Goal: Task Accomplishment & Management: Manage account settings

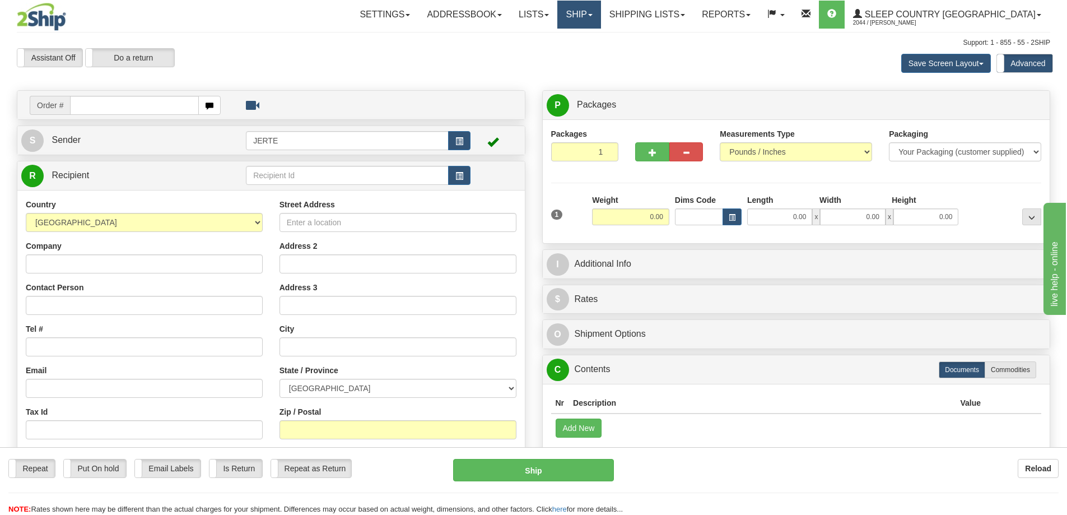
click at [601, 12] on link "Ship" at bounding box center [579, 15] width 43 height 28
click at [589, 50] on span "OnHold / Order Queue" at bounding box center [549, 53] width 79 height 9
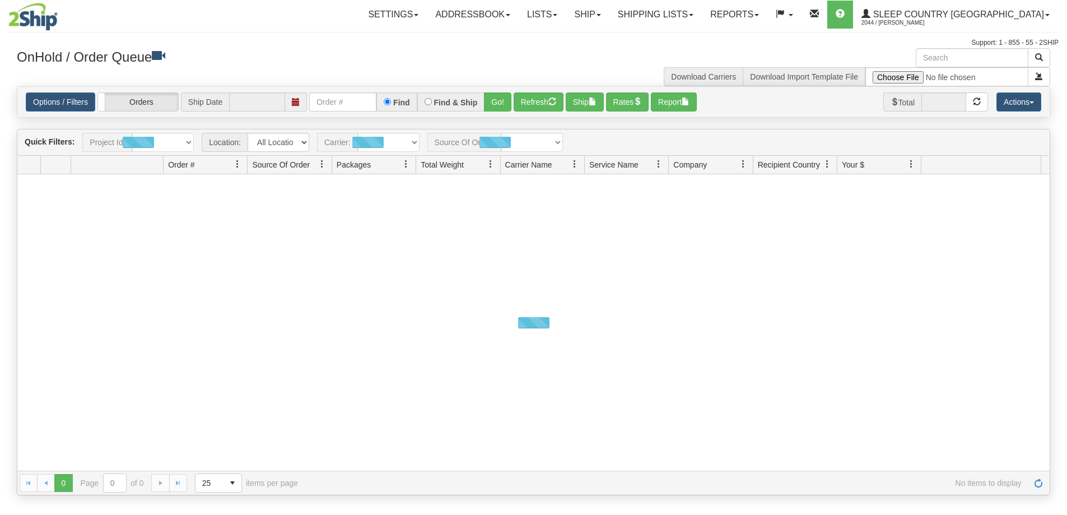
type input "[DATE]"
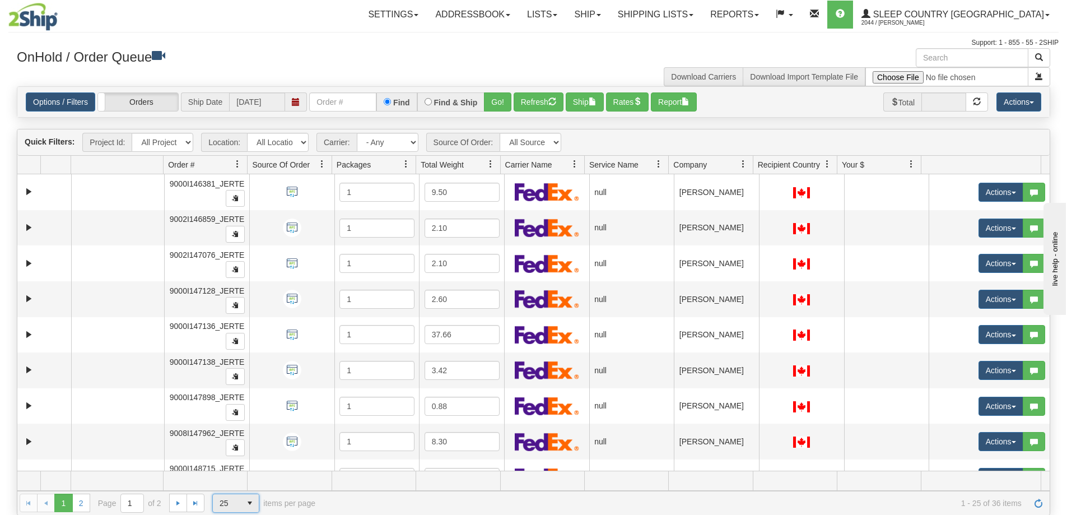
click at [243, 508] on span "select" at bounding box center [250, 503] width 18 height 18
click at [240, 489] on li "100" at bounding box center [236, 485] width 46 height 16
click at [704, 162] on span "Company" at bounding box center [690, 164] width 34 height 11
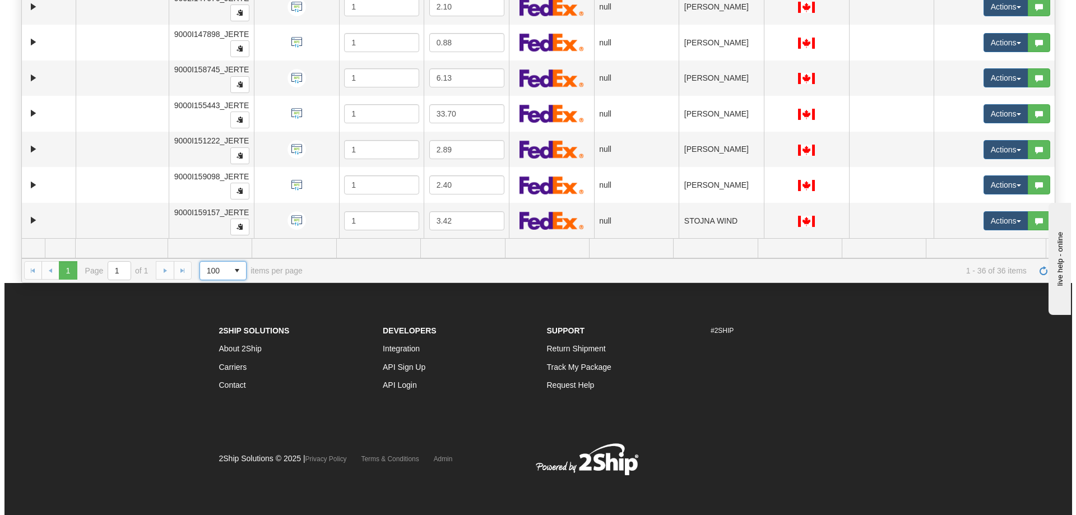
scroll to position [139, 0]
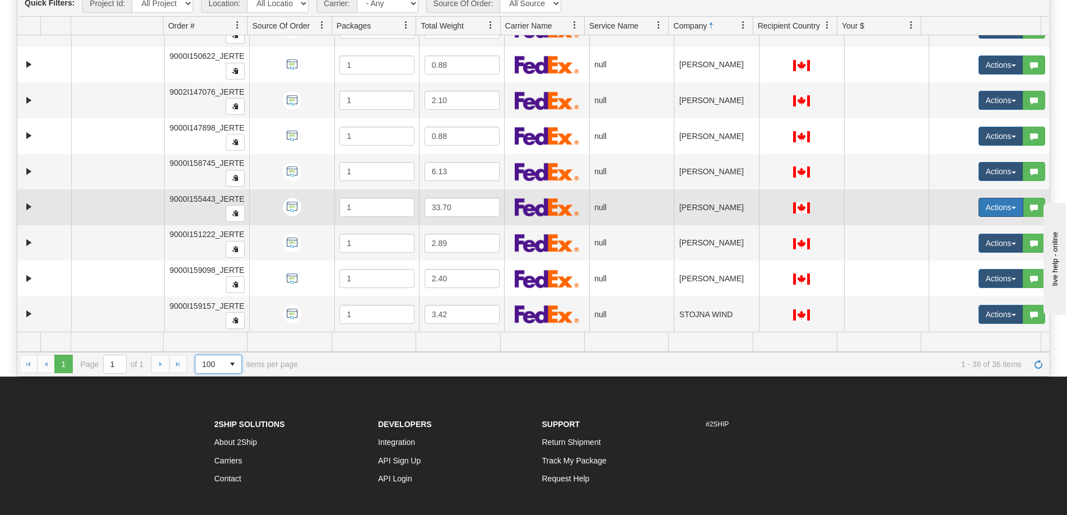
click at [979, 211] on button "Actions" at bounding box center [1001, 207] width 45 height 19
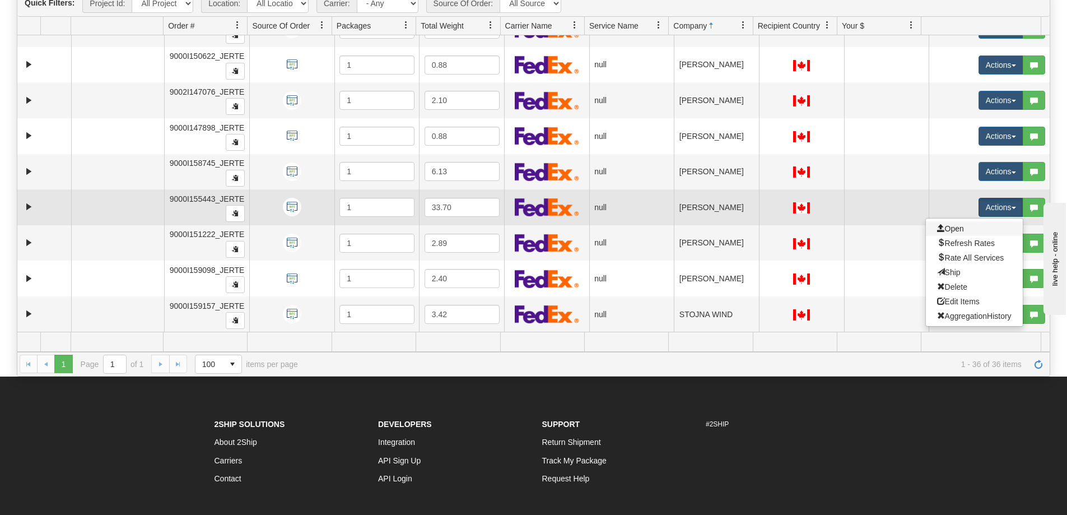
click at [974, 231] on link "Open" at bounding box center [974, 228] width 97 height 15
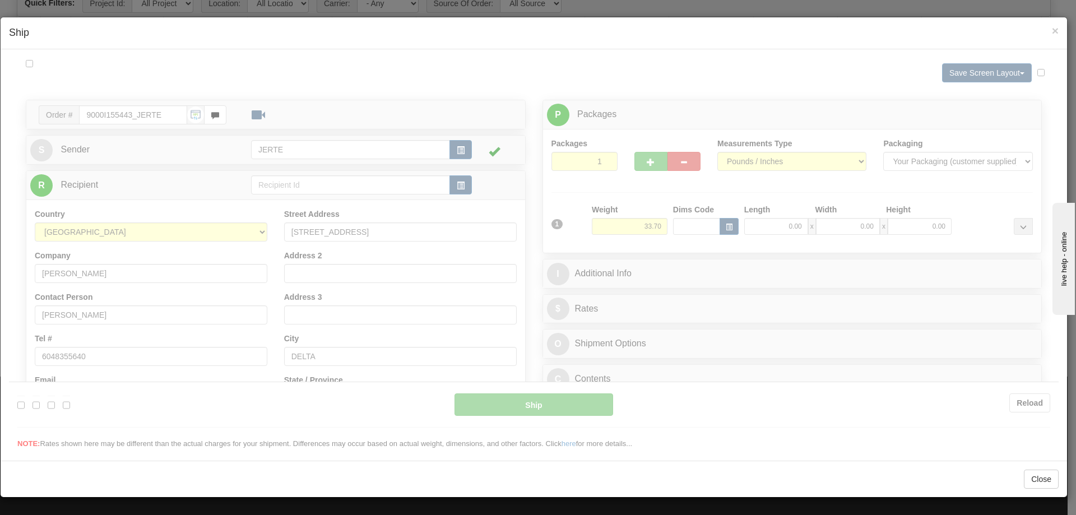
scroll to position [0, 0]
type input "15:23"
type input "16:00"
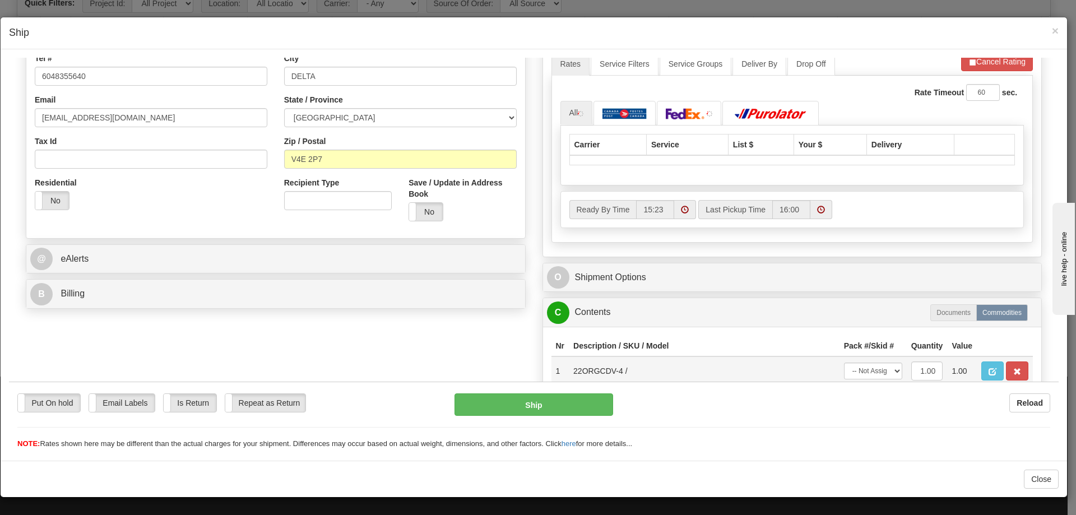
scroll to position [391, 0]
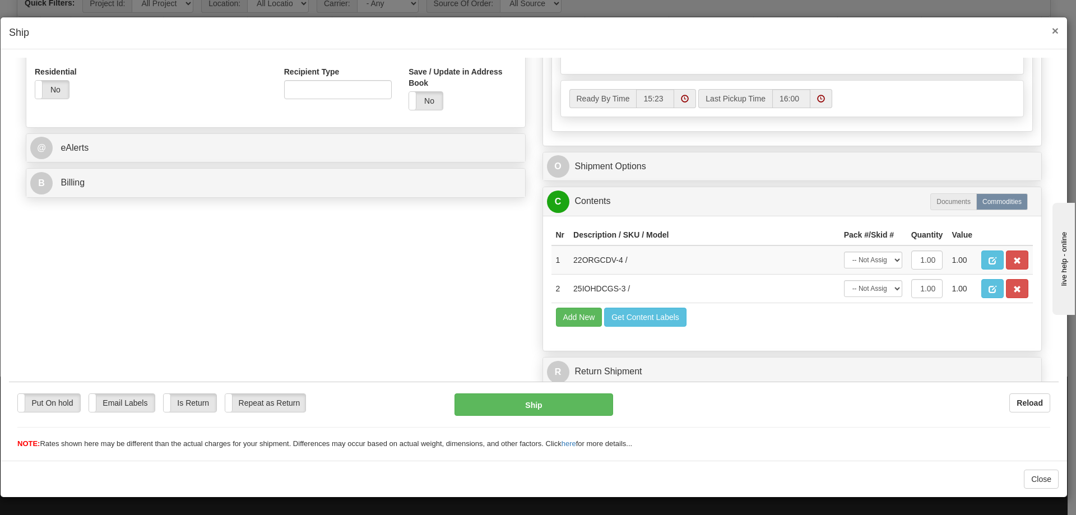
click at [1052, 30] on span "×" at bounding box center [1055, 30] width 7 height 13
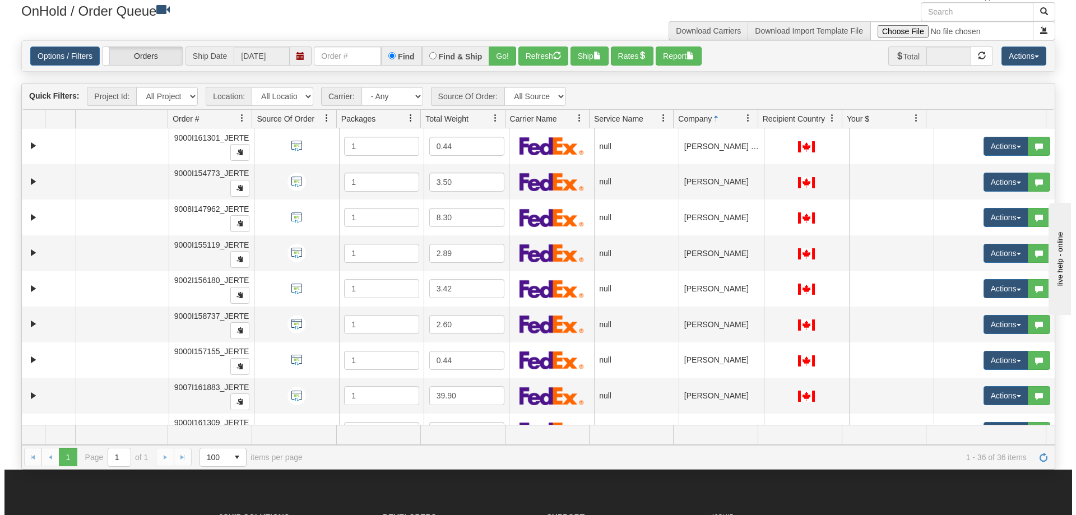
scroll to position [47, 0]
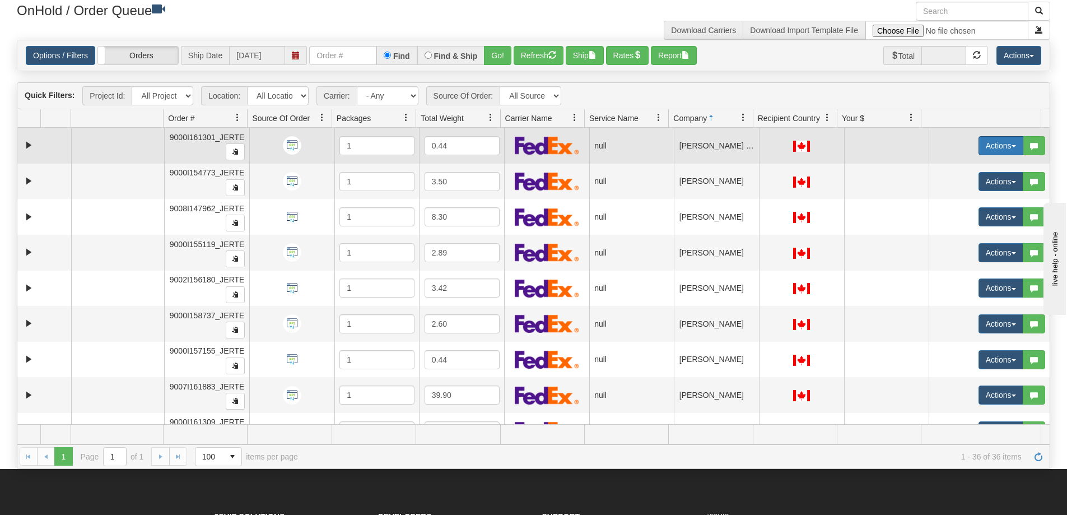
click at [989, 151] on button "Actions" at bounding box center [1001, 145] width 45 height 19
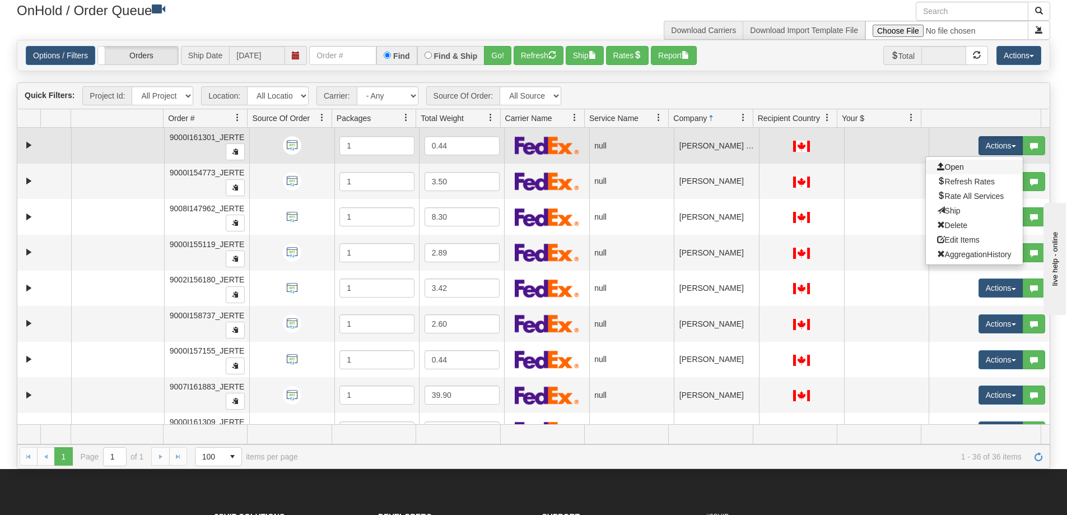
click at [971, 167] on link "Open" at bounding box center [974, 167] width 97 height 15
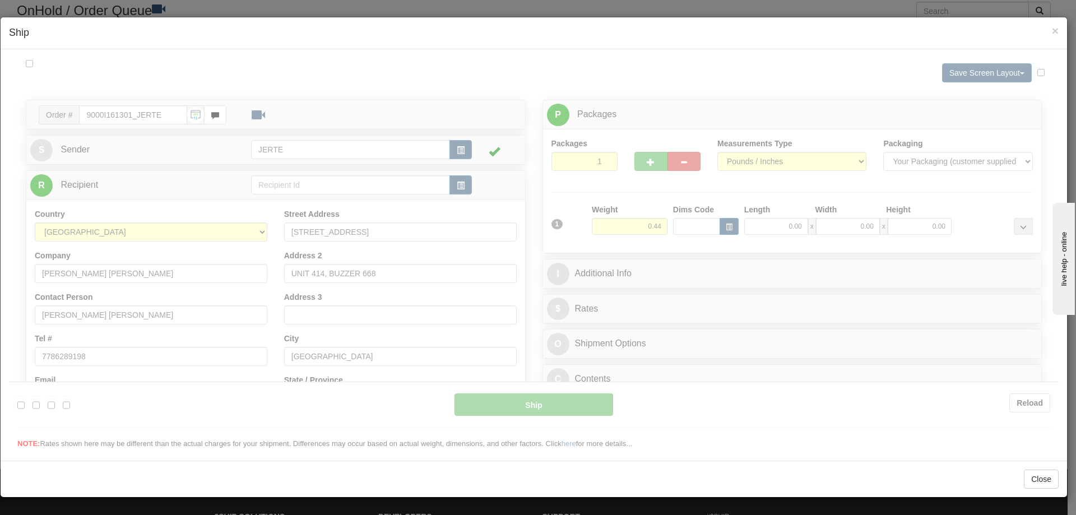
scroll to position [0, 0]
type input "15:33"
type input "16:00"
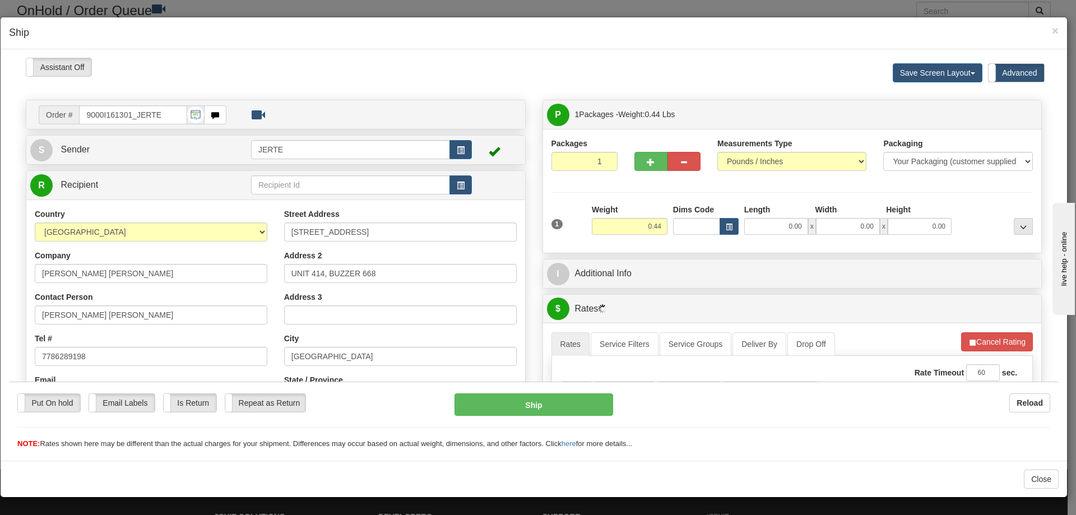
scroll to position [187, 0]
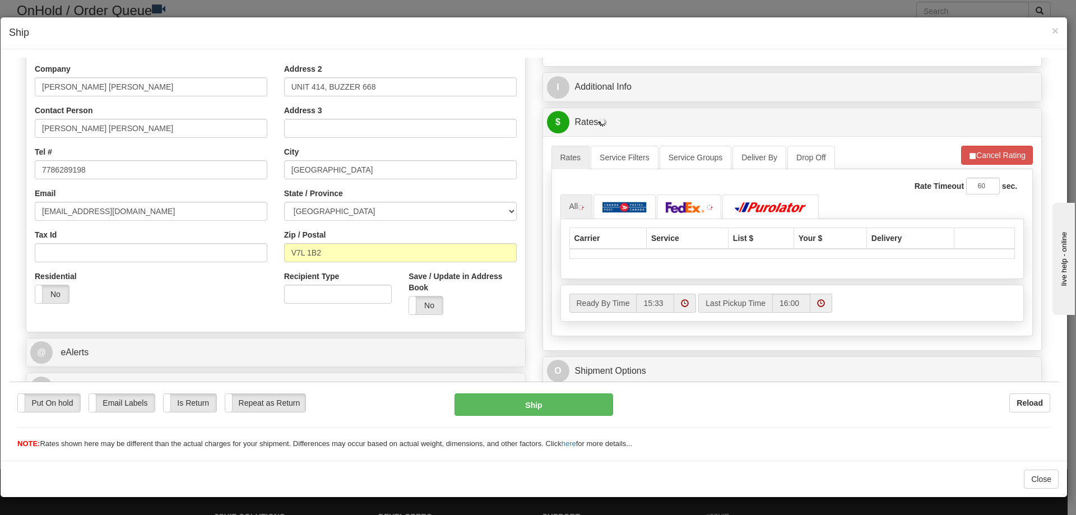
click at [58, 283] on div "Residential Yes No" at bounding box center [68, 286] width 66 height 33
click at [58, 296] on label "No" at bounding box center [52, 294] width 34 height 18
click at [58, 286] on label "Yes" at bounding box center [52, 294] width 34 height 18
click at [1052, 30] on span "×" at bounding box center [1055, 30] width 7 height 13
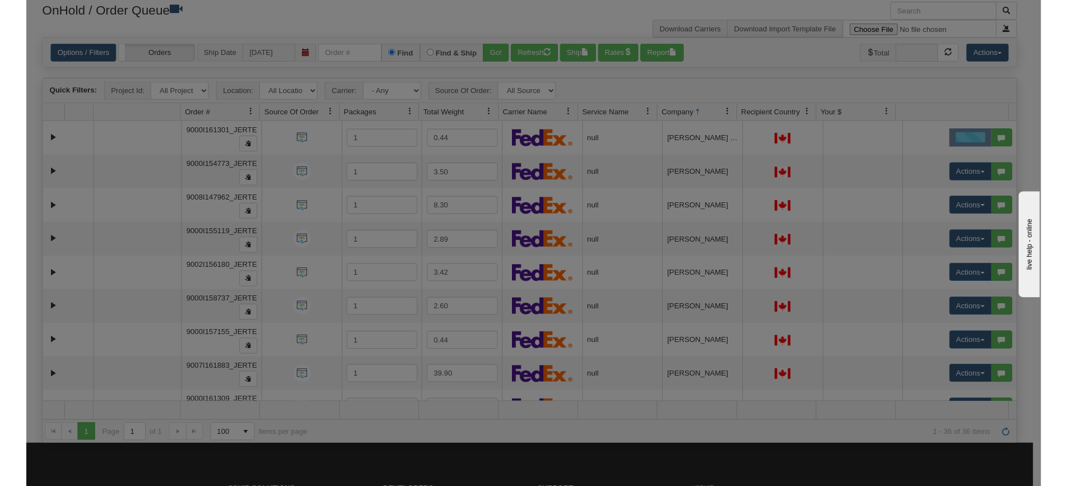
scroll to position [0, 0]
